Goal: Find specific page/section: Find specific page/section

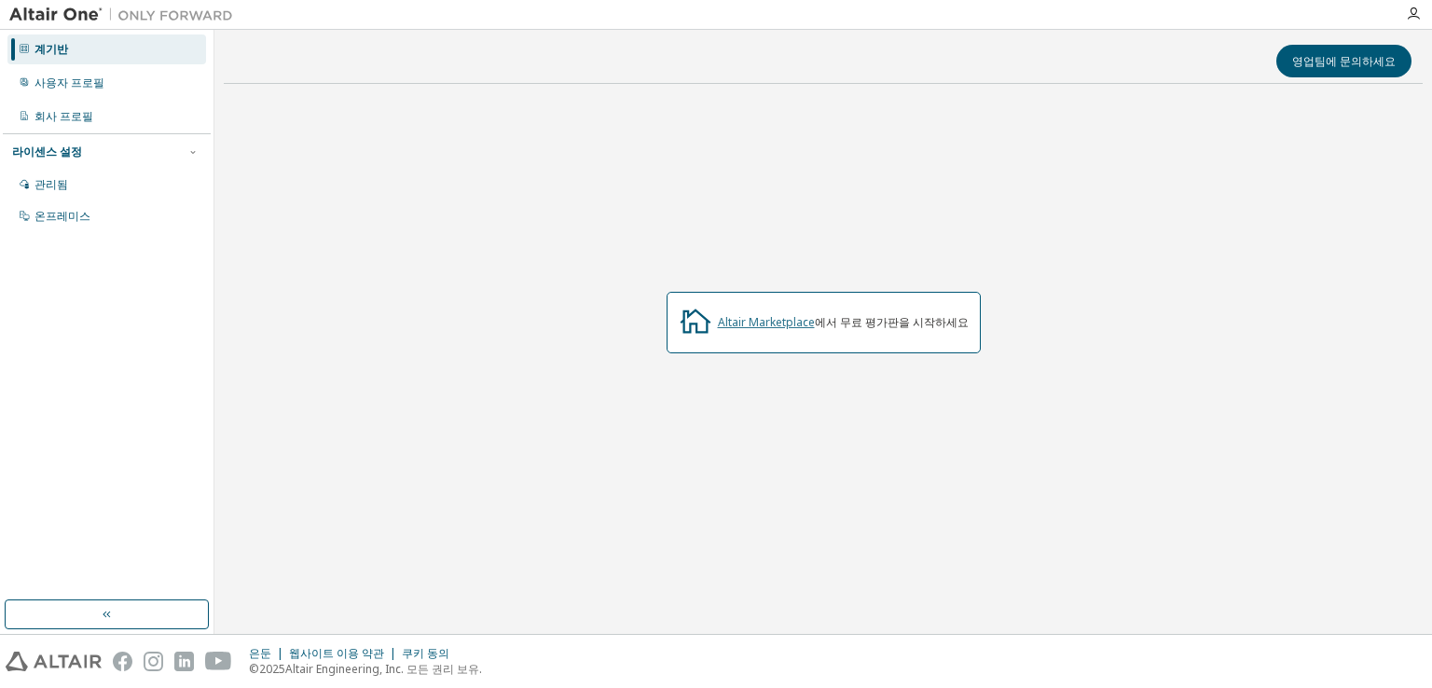
click at [789, 326] on font "Altair Marketplace" at bounding box center [766, 322] width 97 height 16
